Goal: Information Seeking & Learning: Get advice/opinions

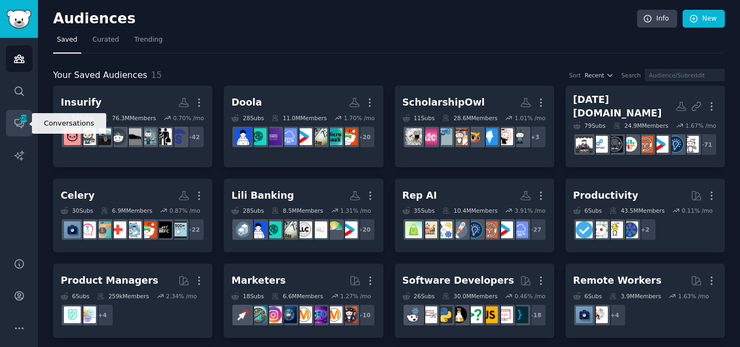
click at [24, 129] on link "Conversations 228" at bounding box center [19, 123] width 27 height 27
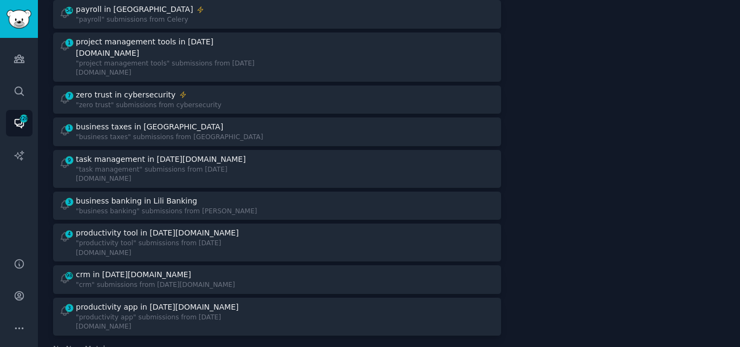
scroll to position [597, 0]
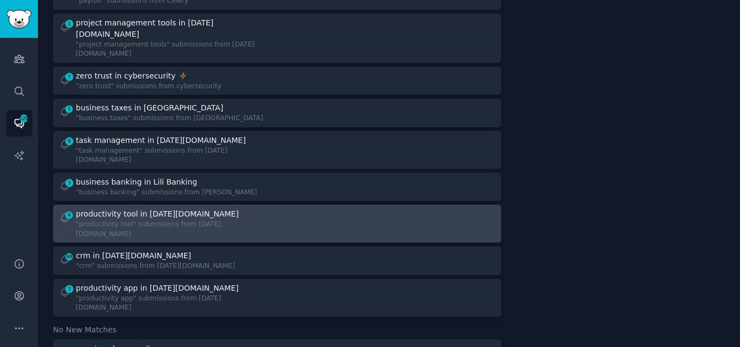
click at [180, 208] on div "productivity tool in [DATE][DOMAIN_NAME]" at bounding box center [157, 213] width 163 height 11
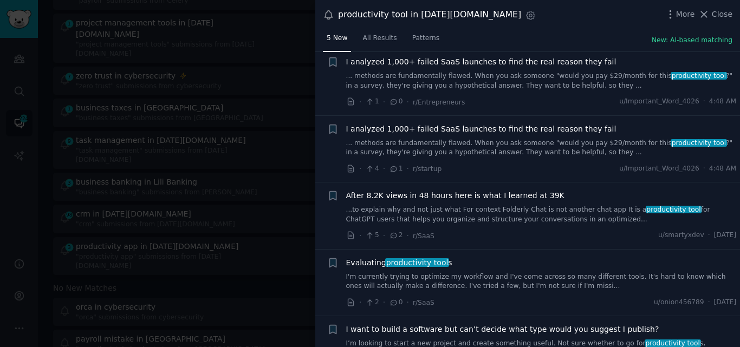
scroll to position [55, 0]
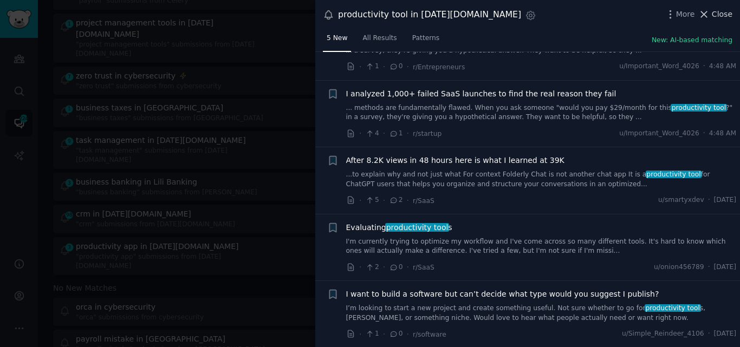
click at [721, 11] on span "Close" at bounding box center [722, 14] width 21 height 11
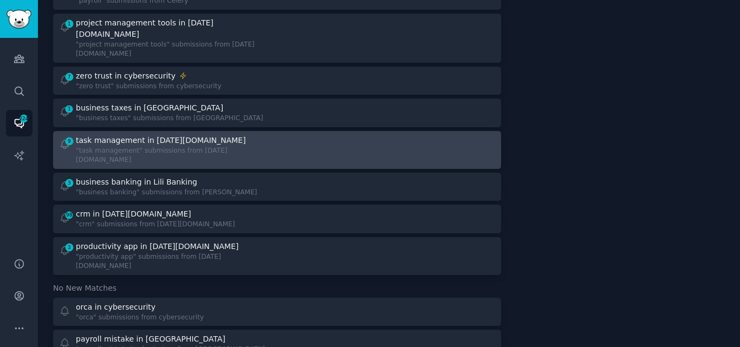
click at [185, 146] on div ""task management" submissions from [DATE][DOMAIN_NAME]" at bounding box center [172, 155] width 193 height 19
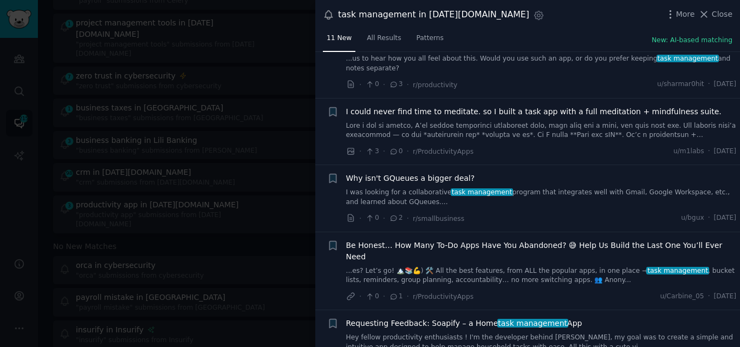
scroll to position [456, 0]
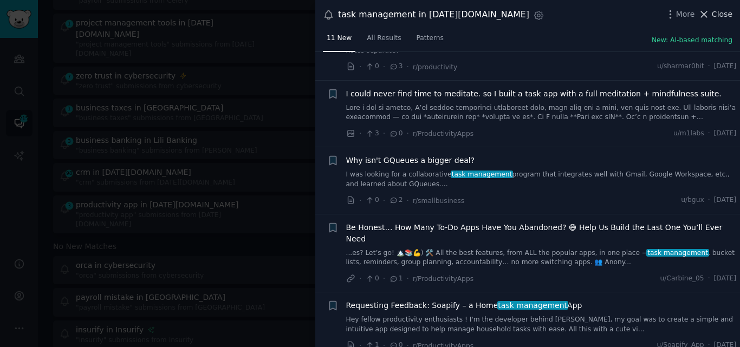
click at [709, 14] on icon at bounding box center [703, 14] width 11 height 11
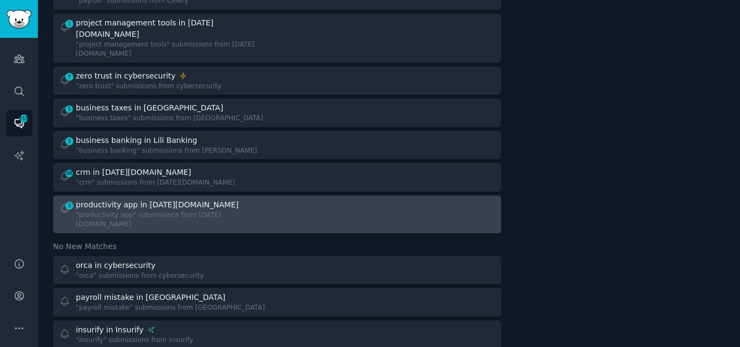
click at [174, 199] on div "productivity app in [DATE][DOMAIN_NAME]" at bounding box center [157, 204] width 162 height 11
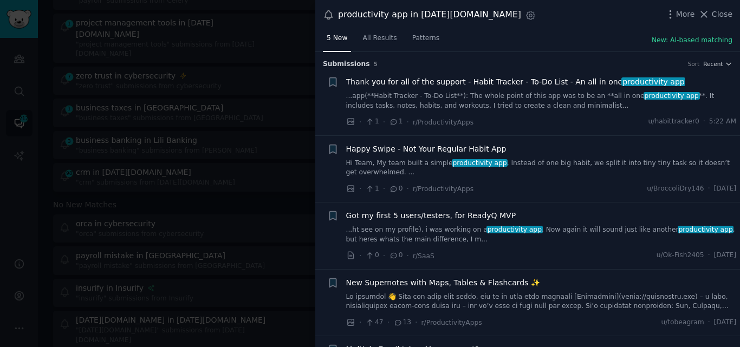
scroll to position [55, 0]
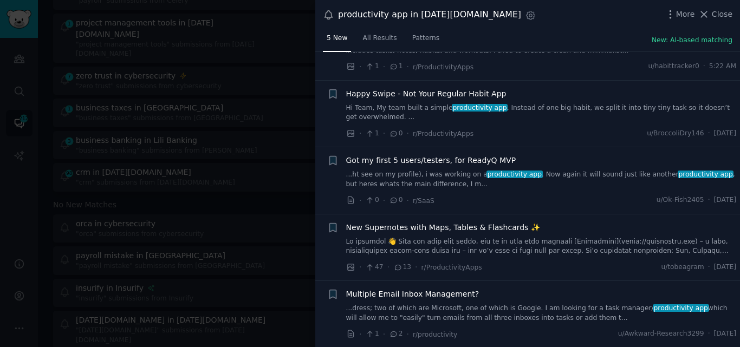
click at [718, 15] on span "Close" at bounding box center [722, 14] width 21 height 11
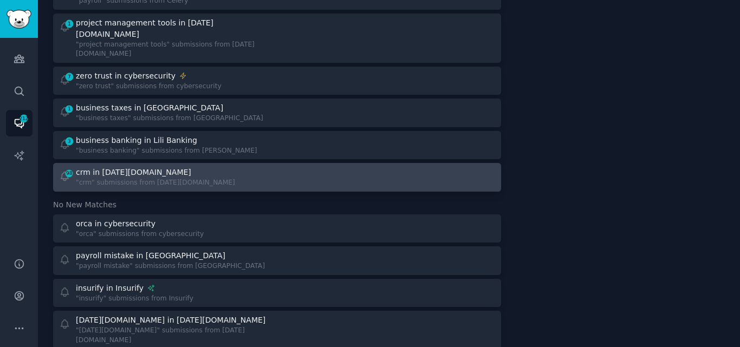
click at [238, 167] on div "98 crm in [DATE][DOMAIN_NAME] "crm" submissions from [DATE][DOMAIN_NAME]" at bounding box center [164, 177] width 211 height 21
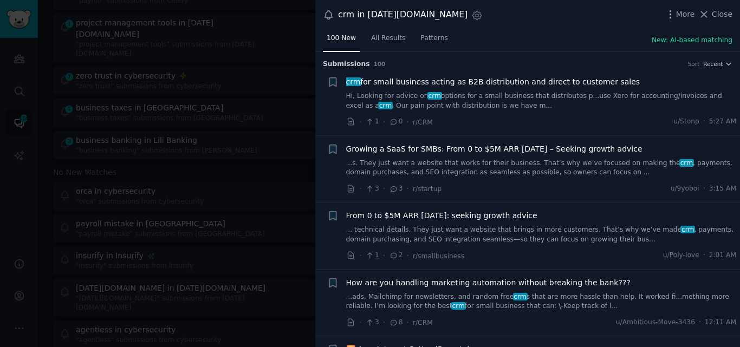
click at [508, 97] on link "Hi, Looking for advice on crm options for a small business that distributes p..…" at bounding box center [541, 101] width 390 height 19
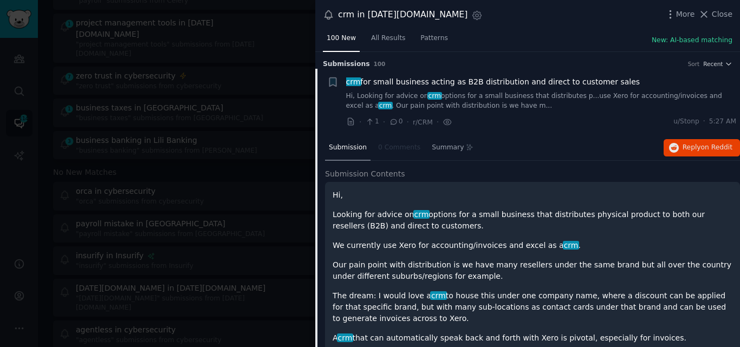
scroll to position [17, 0]
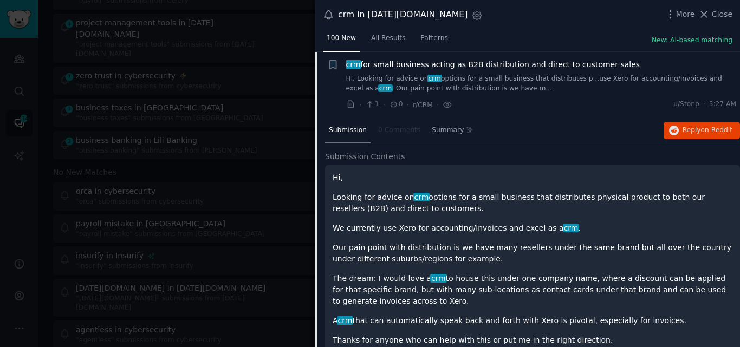
click at [550, 63] on span "crm for small business acting as B2B distribution and direct to customer sales" at bounding box center [493, 64] width 294 height 11
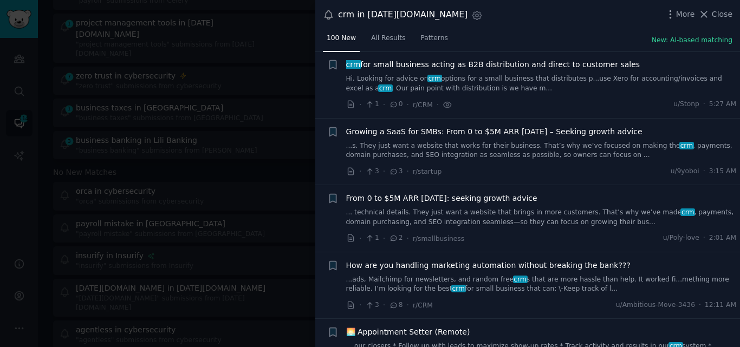
click at [461, 68] on span "crm for small business acting as B2B distribution and direct to customer sales" at bounding box center [493, 64] width 294 height 11
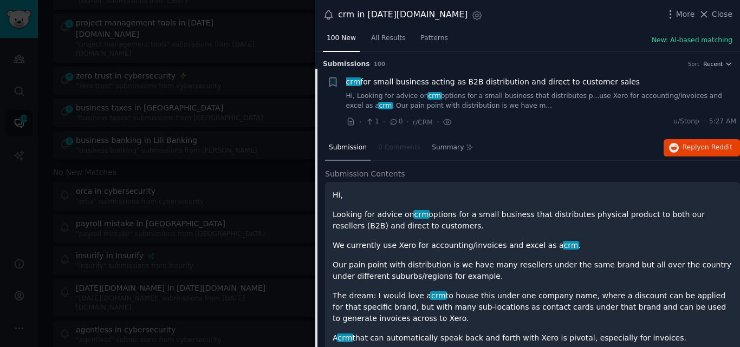
drag, startPoint x: 617, startPoint y: 67, endPoint x: 347, endPoint y: 82, distance: 271.1
click at [347, 82] on div "crm for small business acting as B2B distribution and direct to customer sales" at bounding box center [541, 81] width 390 height 11
click at [412, 79] on span "crm for small business acting as B2B distribution and direct to customer sales" at bounding box center [493, 81] width 294 height 11
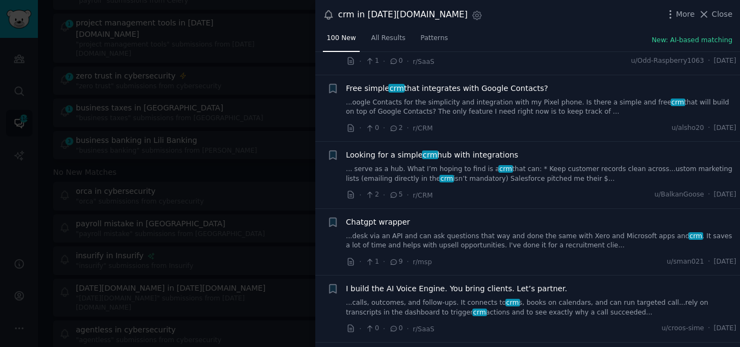
scroll to position [619, 0]
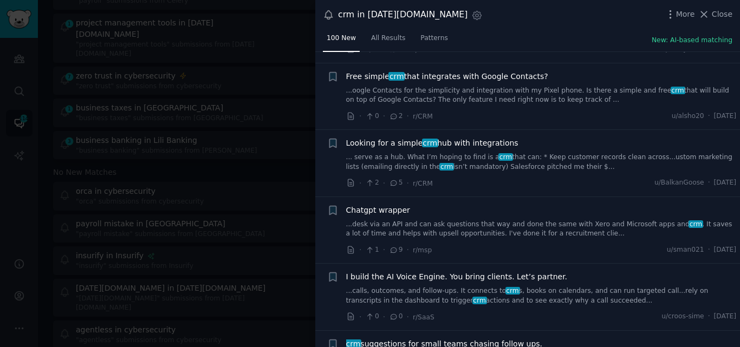
click at [459, 138] on span "Looking for a simple crm hub with integrations" at bounding box center [432, 143] width 172 height 11
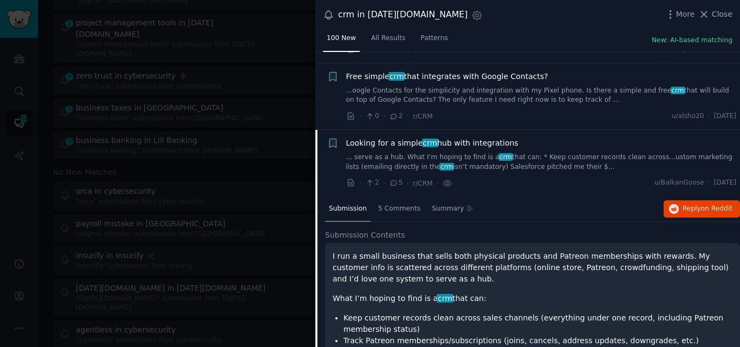
scroll to position [679, 0]
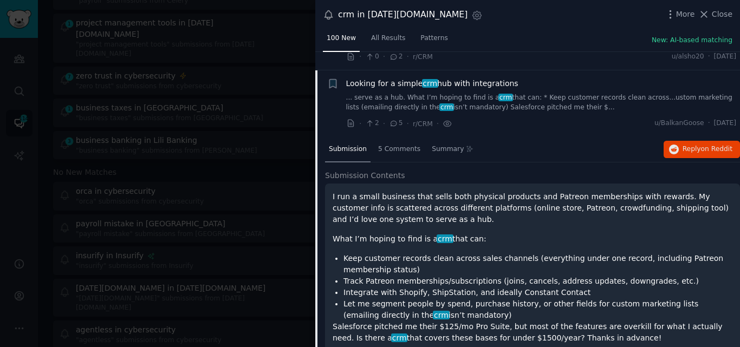
drag, startPoint x: 513, startPoint y: 63, endPoint x: 346, endPoint y: 63, distance: 167.3
click at [346, 78] on div "Looking for a simple crm hub with integrations" at bounding box center [541, 83] width 390 height 11
copy span "Looking for a simple crm hub with integrations"
click at [370, 78] on span "Looking for a simple crm hub with integrations" at bounding box center [432, 83] width 172 height 11
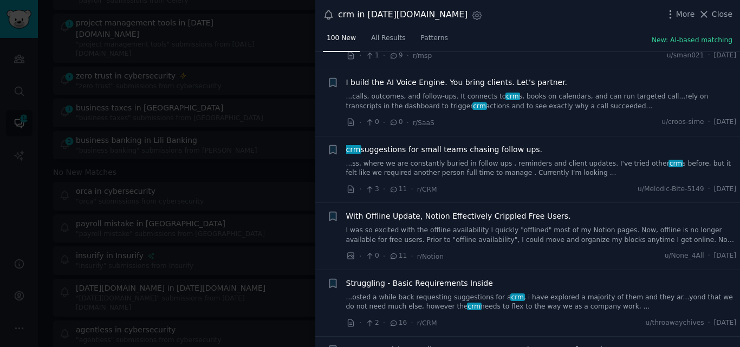
scroll to position [826, 0]
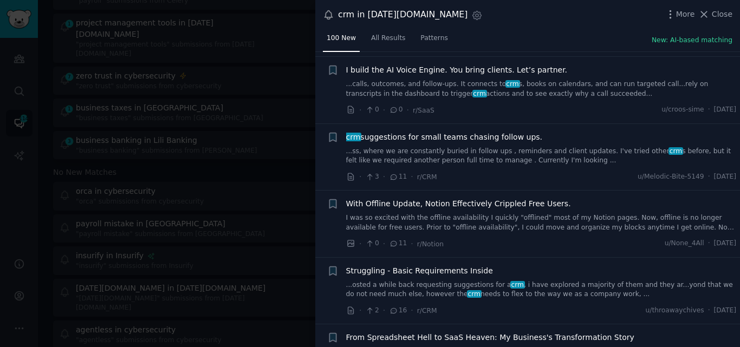
click at [420, 147] on link "...ss, where we are constantly buried in follow ups , reminders and client upda…" at bounding box center [541, 156] width 390 height 19
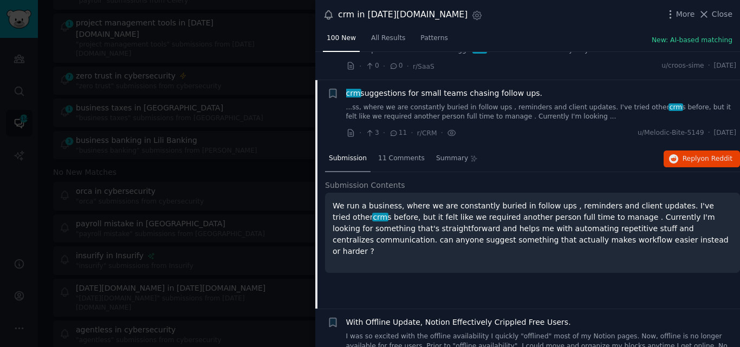
scroll to position [865, 0]
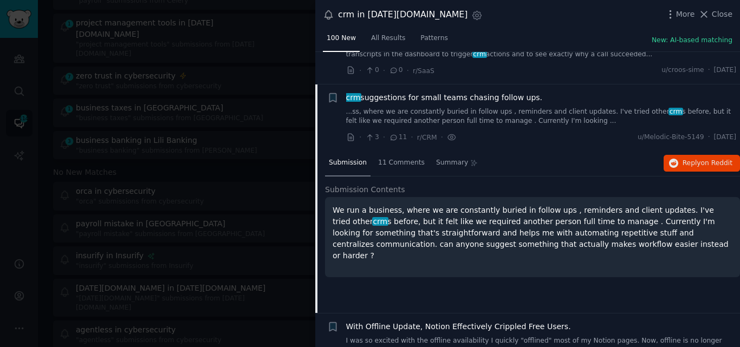
drag, startPoint x: 537, startPoint y: 62, endPoint x: 340, endPoint y: 76, distance: 198.2
click at [340, 92] on div "+ crm suggestions for small teams chasing follow ups. ...ss, where we are const…" at bounding box center [531, 117] width 409 height 51
copy span "crm suggestions for small teams chasing follow ups."
drag, startPoint x: 513, startPoint y: 191, endPoint x: 654, endPoint y: 191, distance: 140.8
click at [654, 205] on p "We run a business, where we are constantly buried in follow ups , reminders and…" at bounding box center [532, 233] width 400 height 57
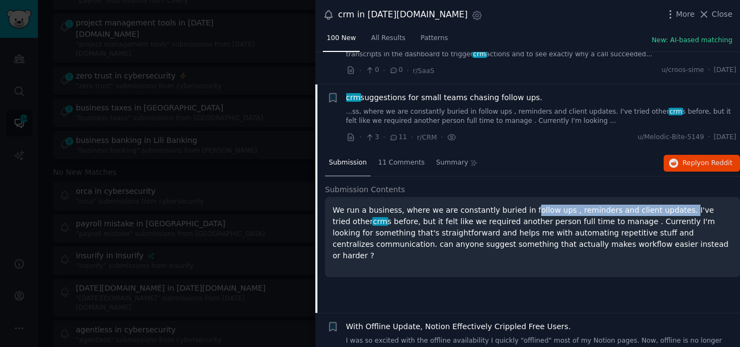
copy p "ollow ups , reminders and client updates."
